Goal: Find specific page/section: Find specific page/section

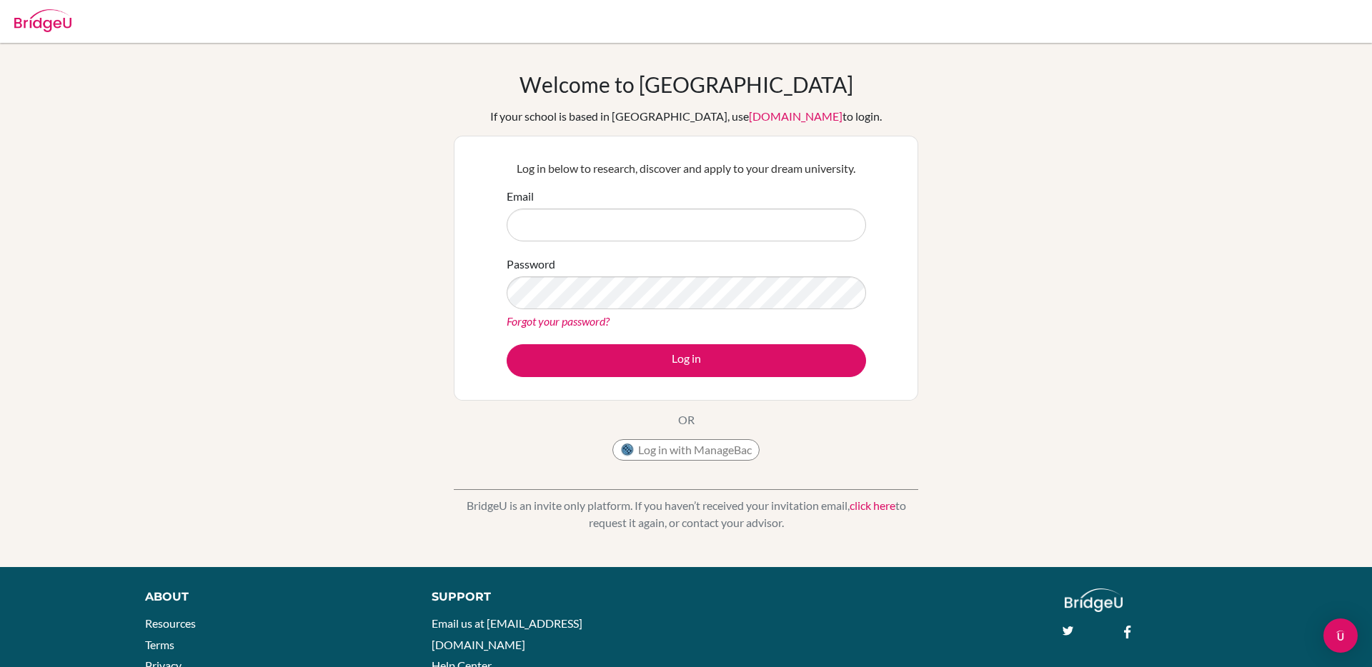
click at [612, 219] on input "Email" at bounding box center [686, 225] width 359 height 33
type input "[EMAIL_ADDRESS][DOMAIN_NAME]"
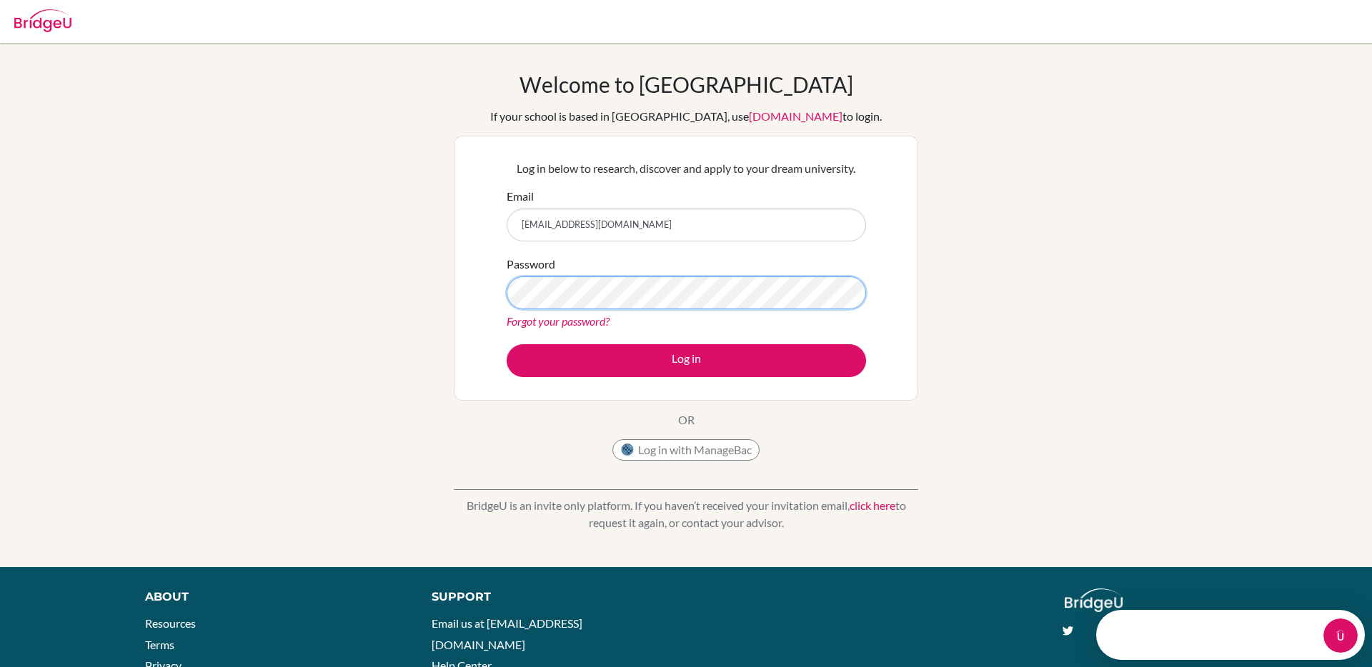
click at [507, 344] on button "Log in" at bounding box center [686, 360] width 359 height 33
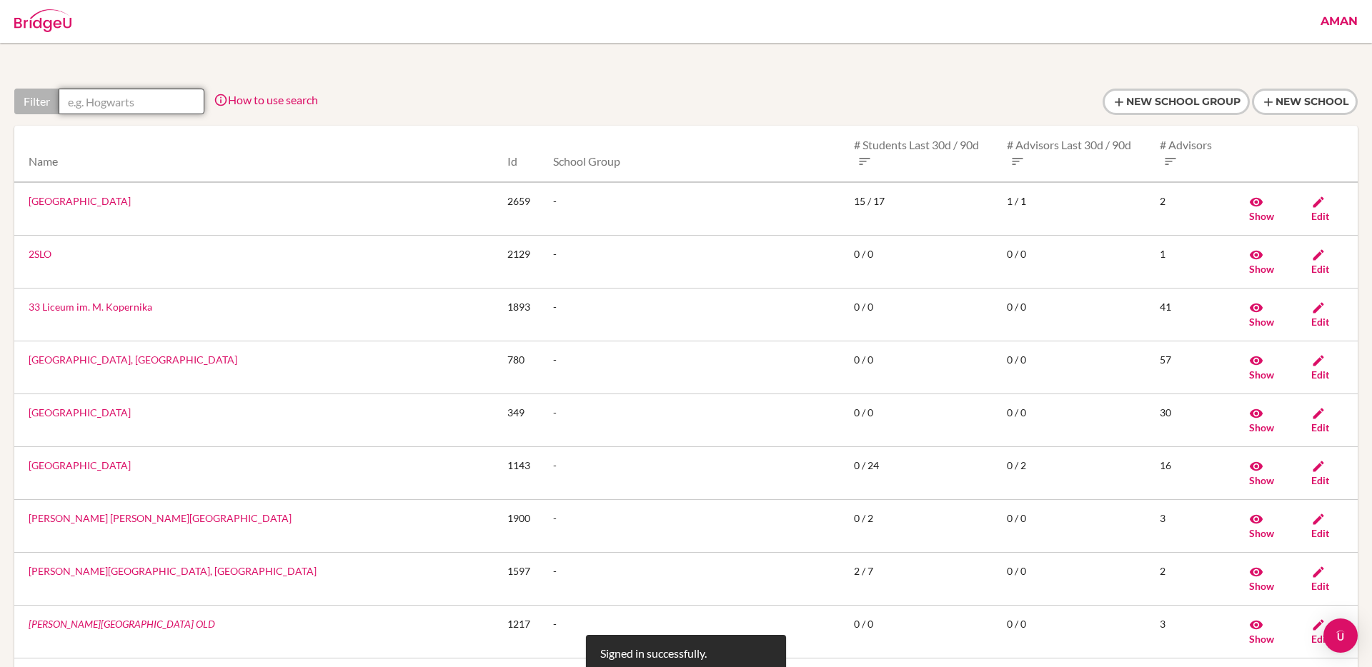
click at [144, 102] on input "text" at bounding box center [132, 102] width 146 height 26
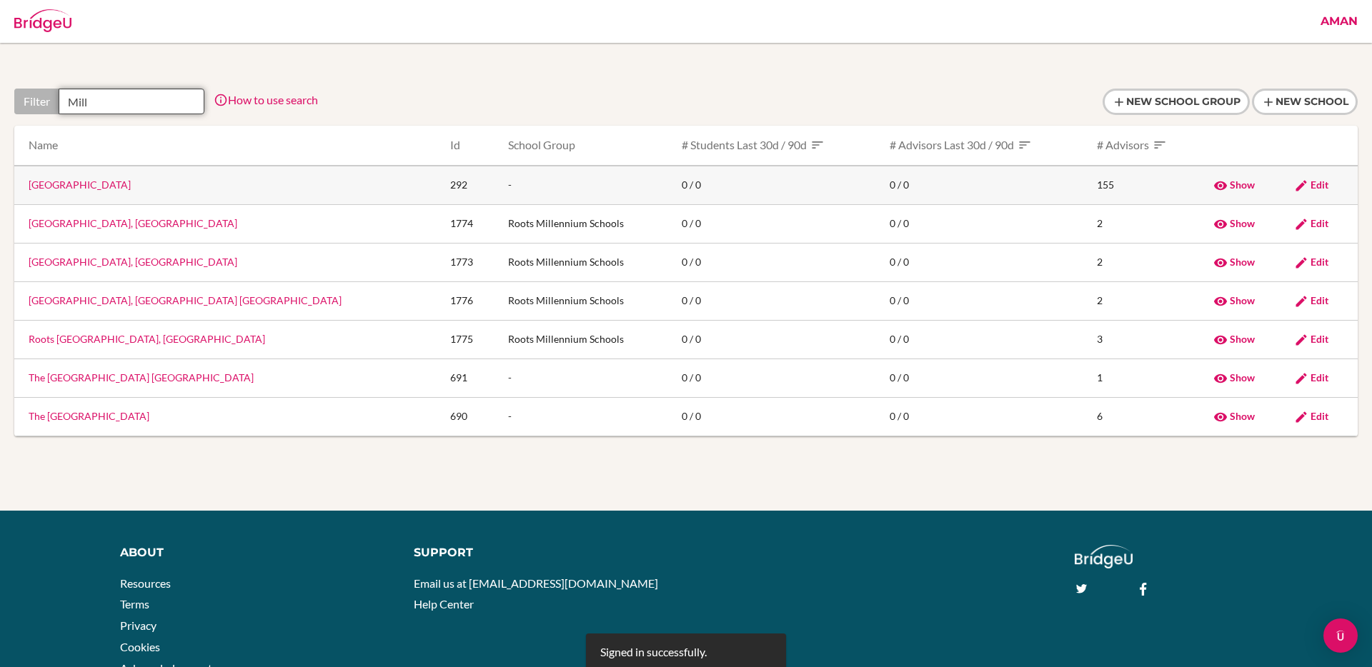
type input "Mill"
click at [76, 182] on link "[GEOGRAPHIC_DATA]" at bounding box center [80, 185] width 102 height 12
